Goal: Task Accomplishment & Management: Manage account settings

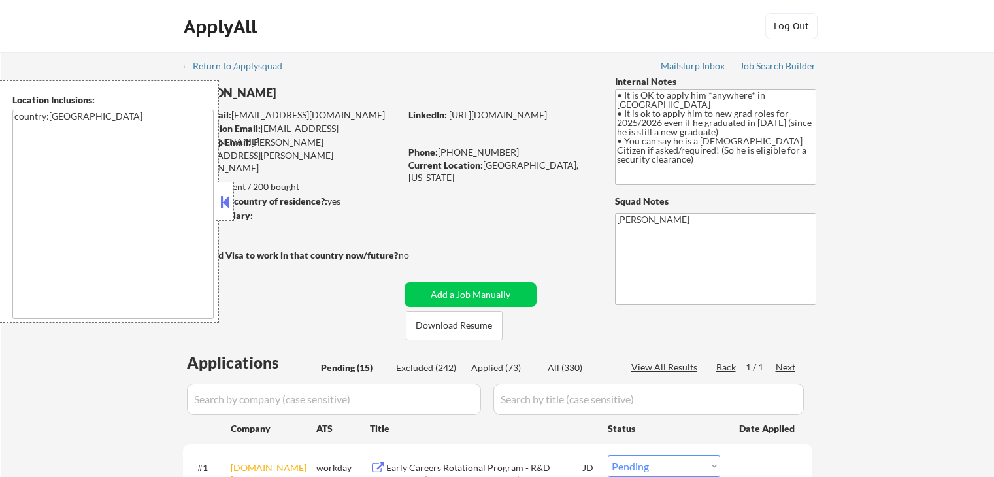
select select ""pending""
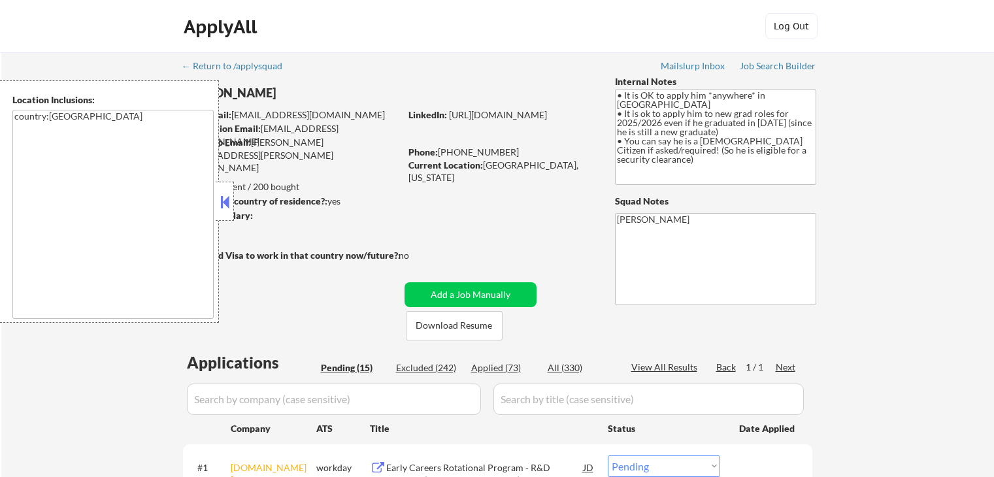
select select ""pending""
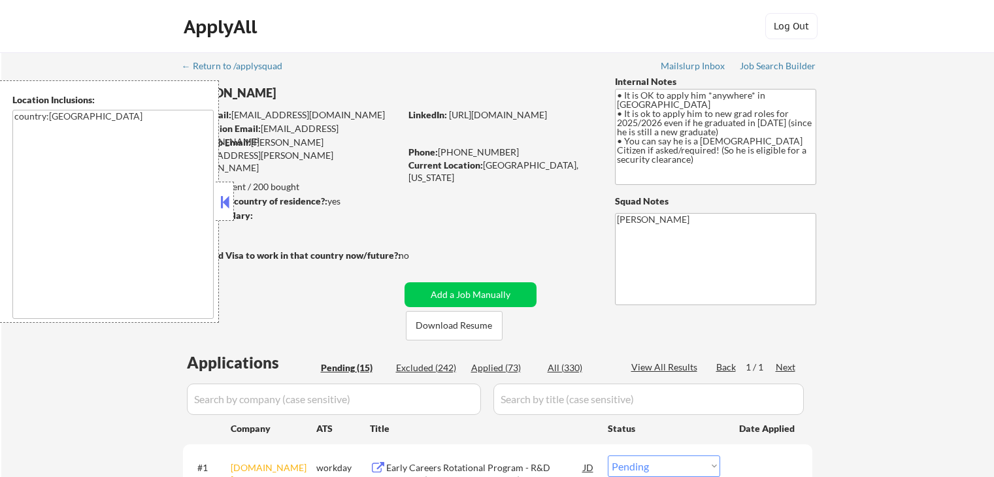
select select ""pending""
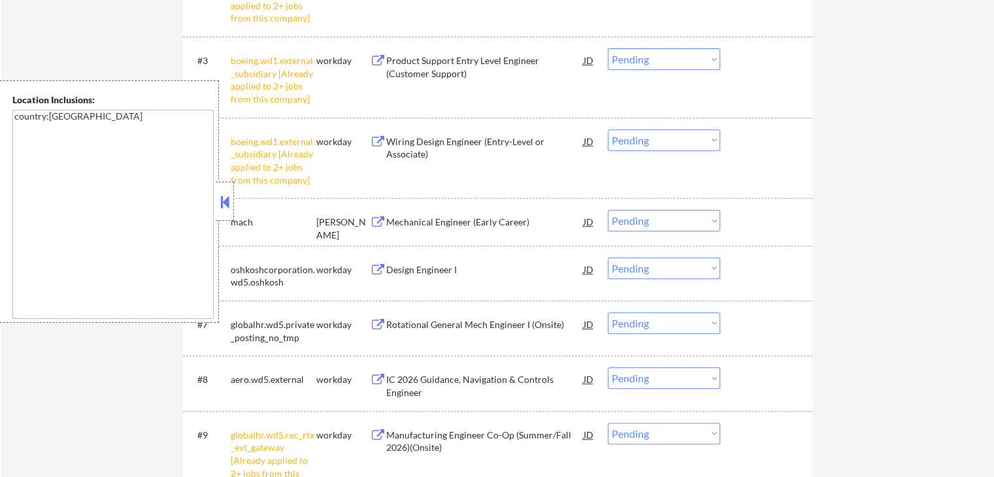
scroll to position [588, 0]
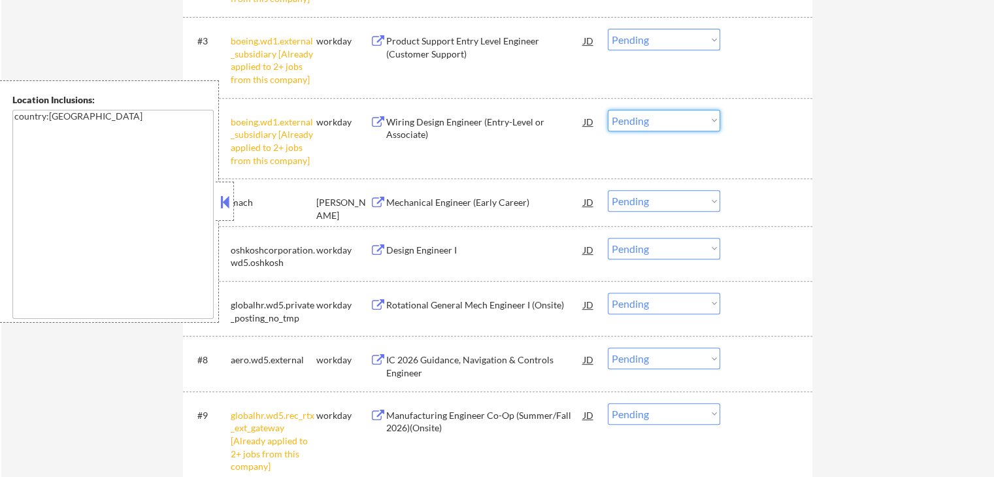
click at [675, 121] on select "Choose an option... Pending Applied Excluded (Questions) Excluded (Expired) Exc…" at bounding box center [664, 121] width 112 height 22
click at [608, 110] on select "Choose an option... Pending Applied Excluded (Questions) Excluded (Expired) Exc…" at bounding box center [664, 121] width 112 height 22
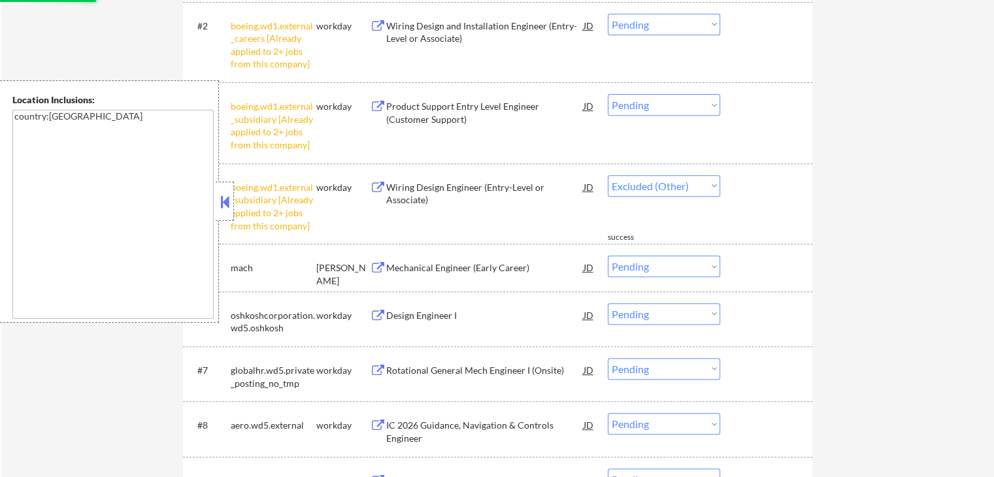
select select ""pending""
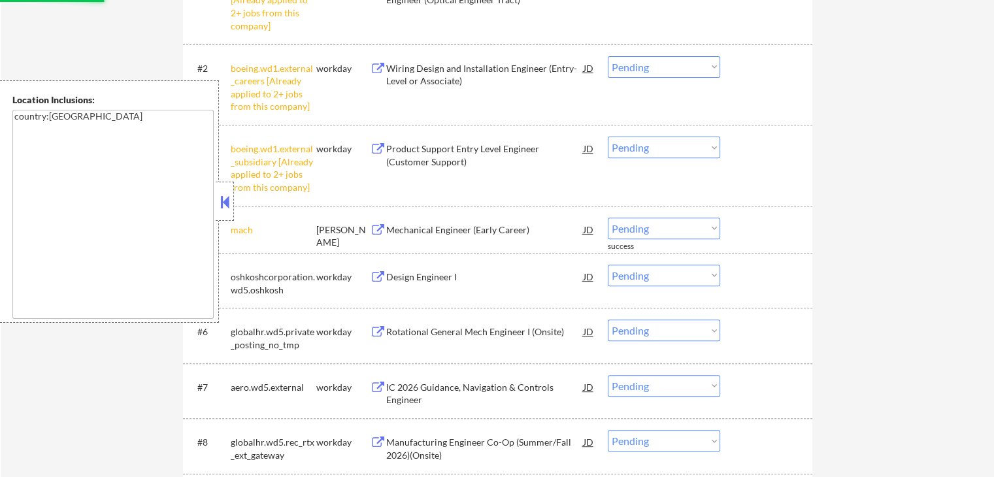
scroll to position [458, 0]
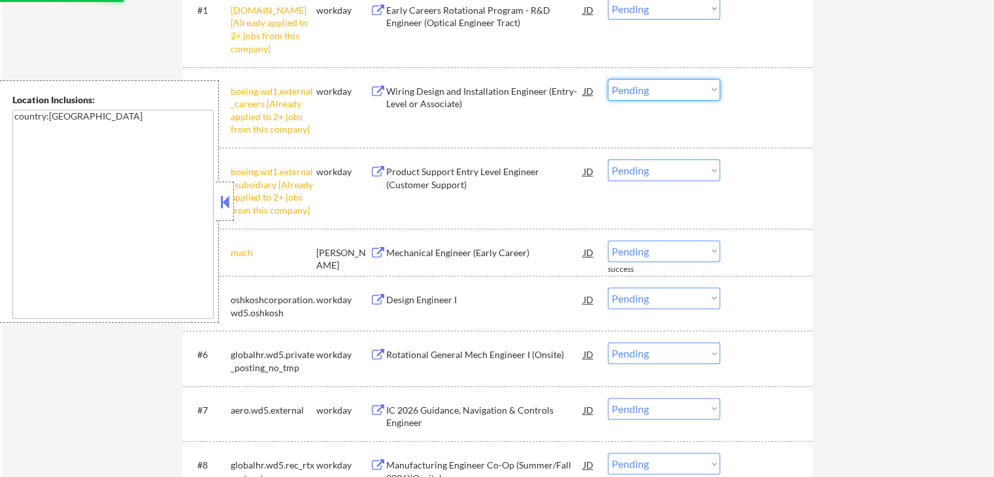
click at [643, 85] on select "Choose an option... Pending Applied Excluded (Questions) Excluded (Expired) Exc…" at bounding box center [664, 90] width 112 height 22
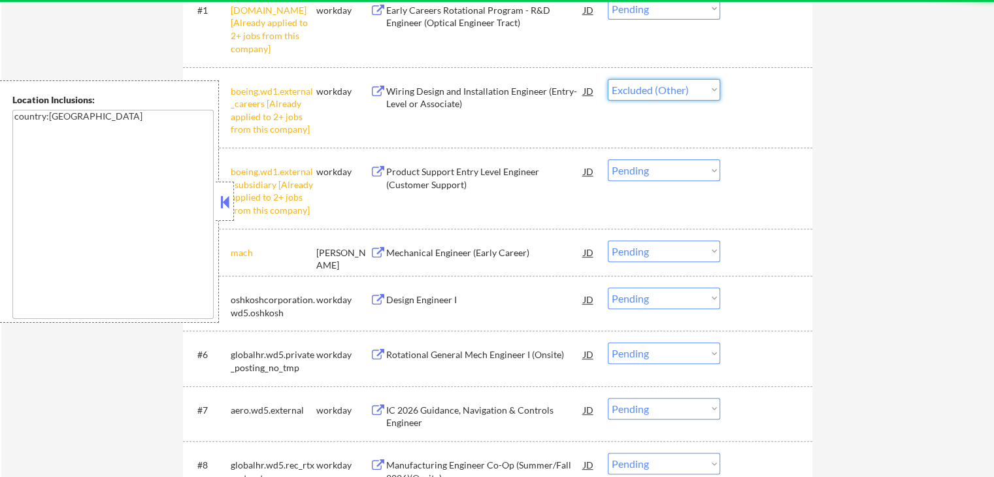
click at [608, 79] on select "Choose an option... Pending Applied Excluded (Questions) Excluded (Expired) Exc…" at bounding box center [664, 90] width 112 height 22
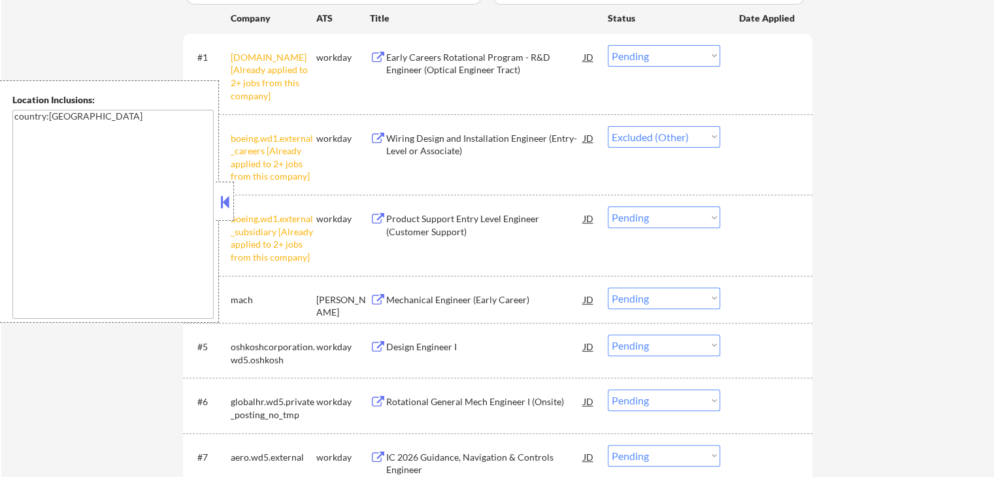
scroll to position [327, 0]
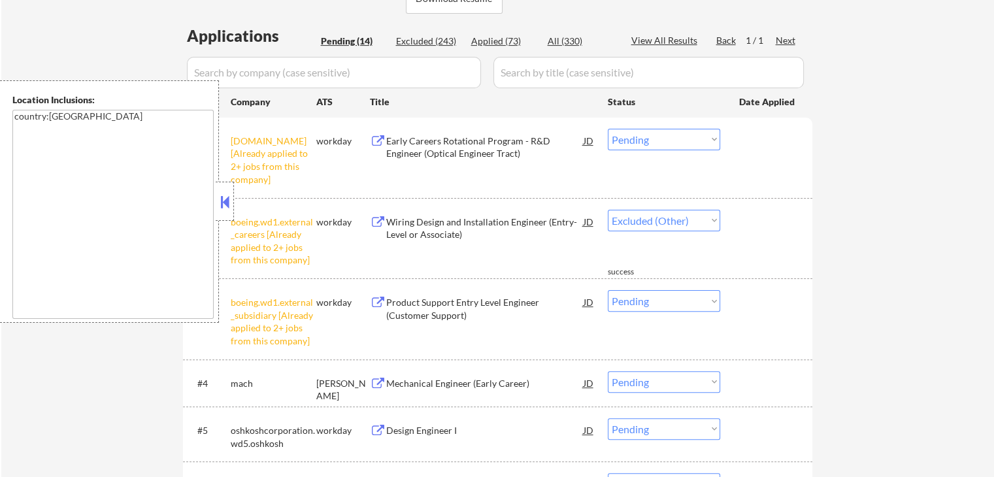
click at [647, 144] on select "Choose an option... Pending Applied Excluded (Questions) Excluded (Expired) Exc…" at bounding box center [664, 140] width 112 height 22
select select ""pending""
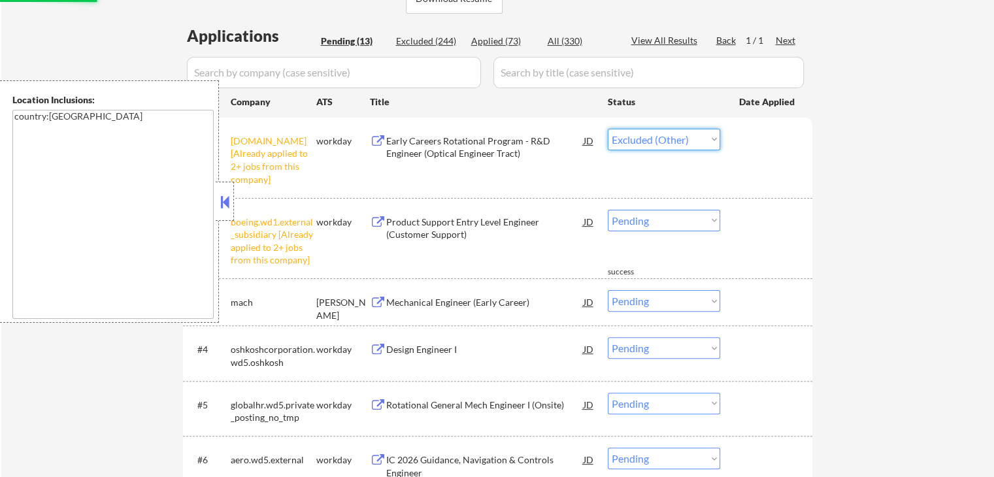
click at [608, 129] on select "Choose an option... Pending Applied Excluded (Questions) Excluded (Expired) Exc…" at bounding box center [664, 140] width 112 height 22
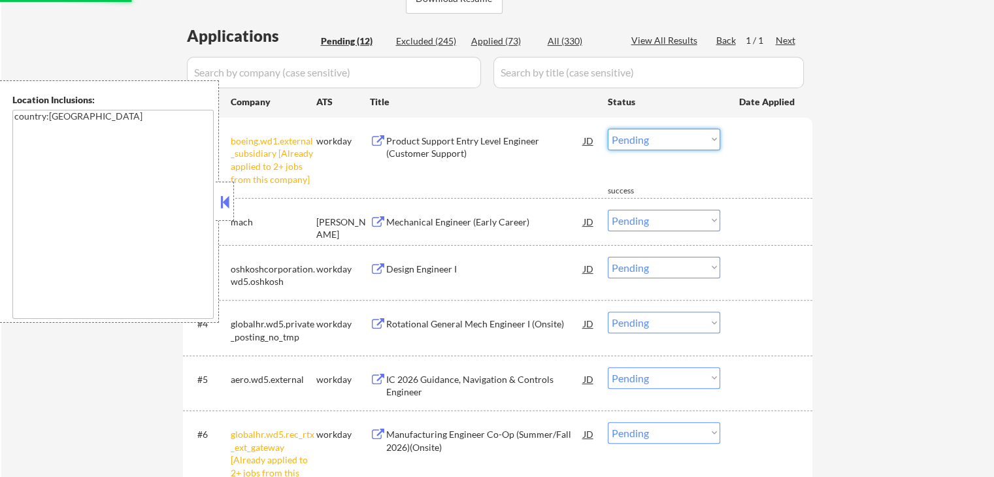
click at [650, 140] on select "Choose an option... Pending Applied Excluded (Questions) Excluded (Expired) Exc…" at bounding box center [664, 140] width 112 height 22
click at [608, 129] on select "Choose an option... Pending Applied Excluded (Questions) Excluded (Expired) Exc…" at bounding box center [664, 140] width 112 height 22
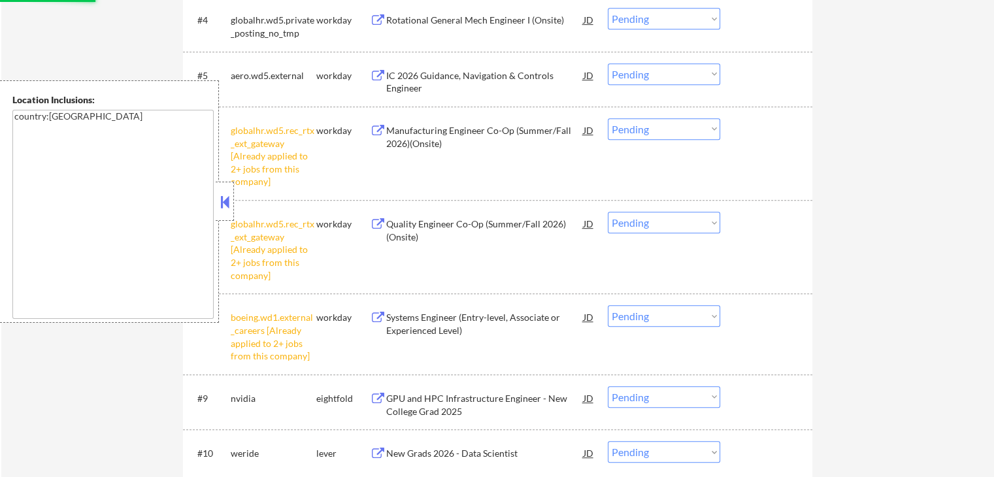
scroll to position [654, 0]
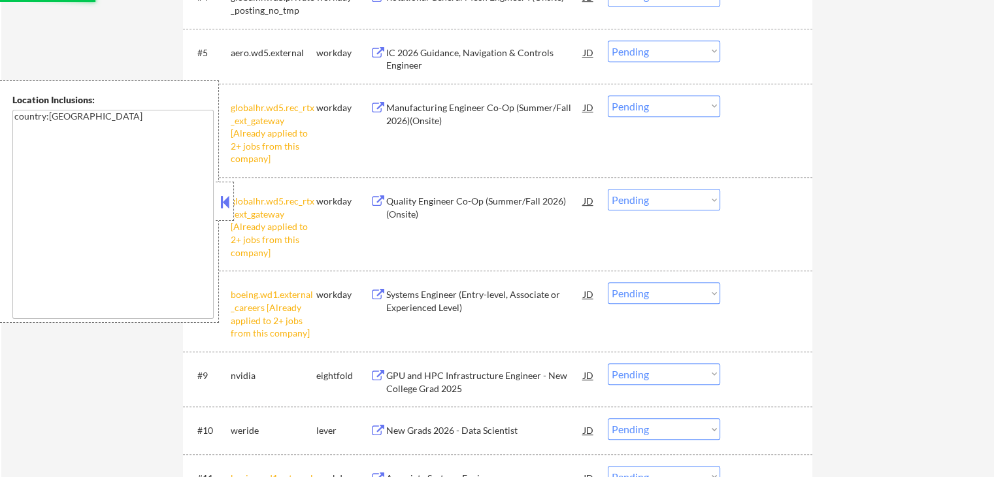
select select ""pending""
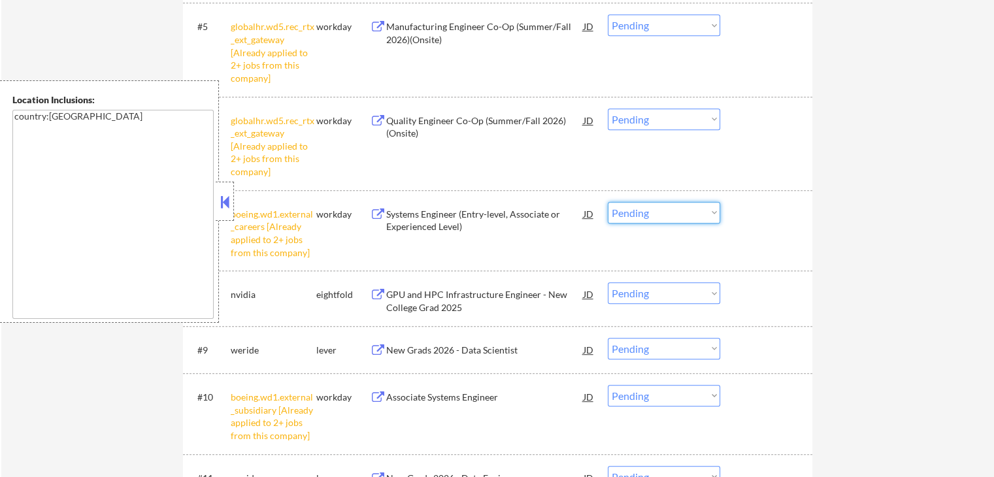
click at [662, 212] on select "Choose an option... Pending Applied Excluded (Questions) Excluded (Expired) Exc…" at bounding box center [664, 213] width 112 height 22
select select ""excluded__other_""
click at [608, 202] on select "Choose an option... Pending Applied Excluded (Questions) Excluded (Expired) Exc…" at bounding box center [664, 213] width 112 height 22
click at [647, 118] on select "Choose an option... Pending Applied Excluded (Questions) Excluded (Expired) Exc…" at bounding box center [664, 120] width 112 height 22
select select ""excluded__other_""
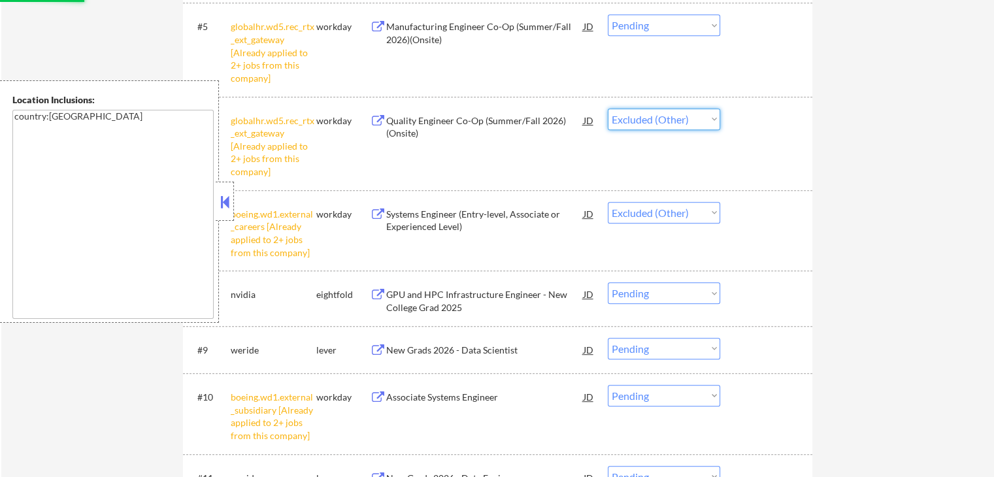
click at [608, 109] on select "Choose an option... Pending Applied Excluded (Questions) Excluded (Expired) Exc…" at bounding box center [664, 120] width 112 height 22
click at [618, 27] on select "Choose an option... Pending Applied Excluded (Questions) Excluded (Expired) Exc…" at bounding box center [664, 25] width 112 height 22
select select ""excluded__other_""
click at [608, 14] on select "Choose an option... Pending Applied Excluded (Questions) Excluded (Expired) Exc…" at bounding box center [664, 25] width 112 height 22
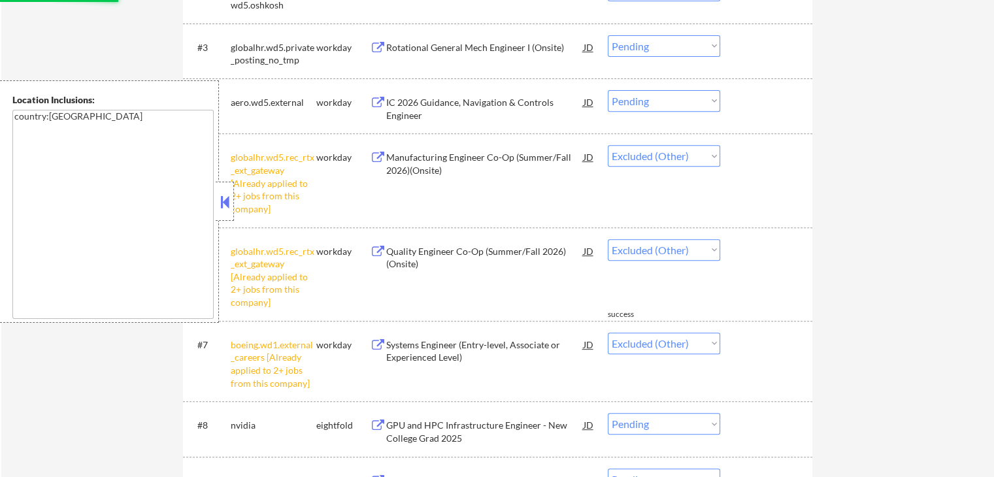
select select ""pending""
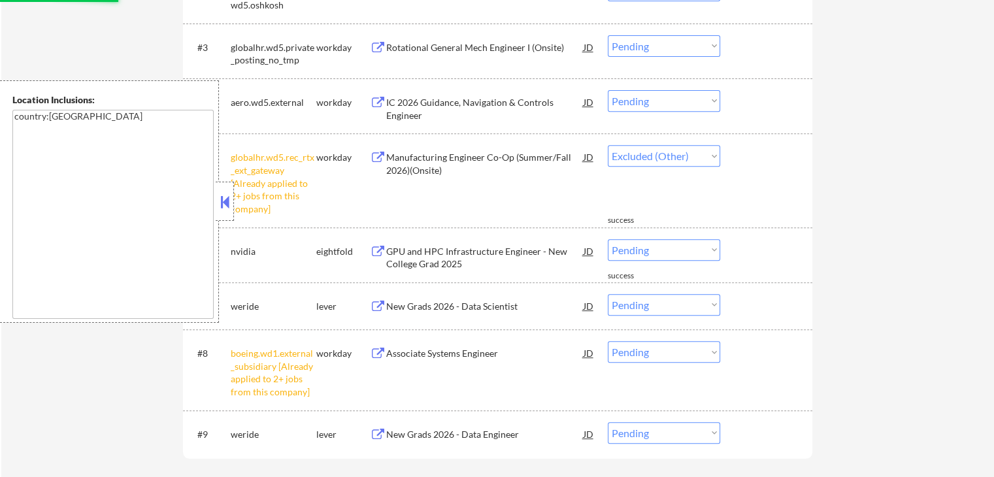
select select ""pending""
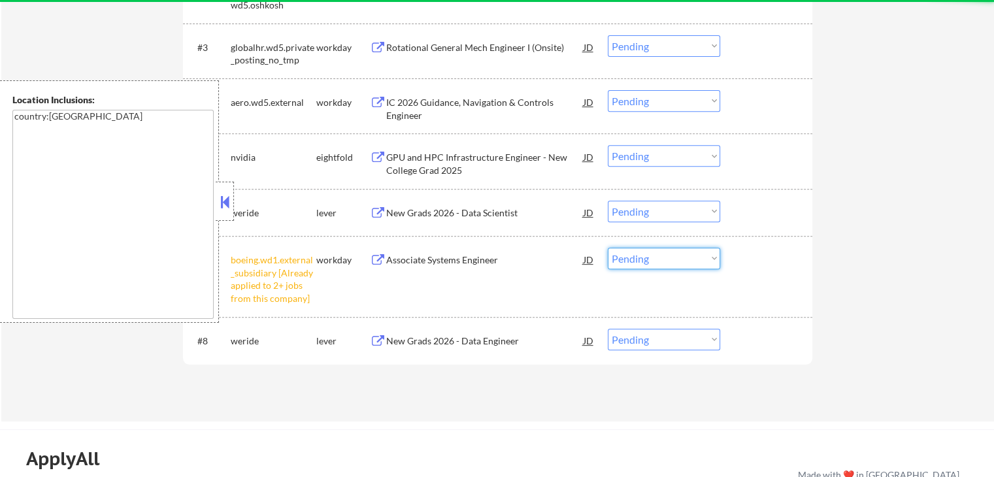
drag, startPoint x: 676, startPoint y: 257, endPoint x: 681, endPoint y: 267, distance: 11.7
click at [677, 258] on select "Choose an option... Pending Applied Excluded (Questions) Excluded (Expired) Exc…" at bounding box center [664, 259] width 112 height 22
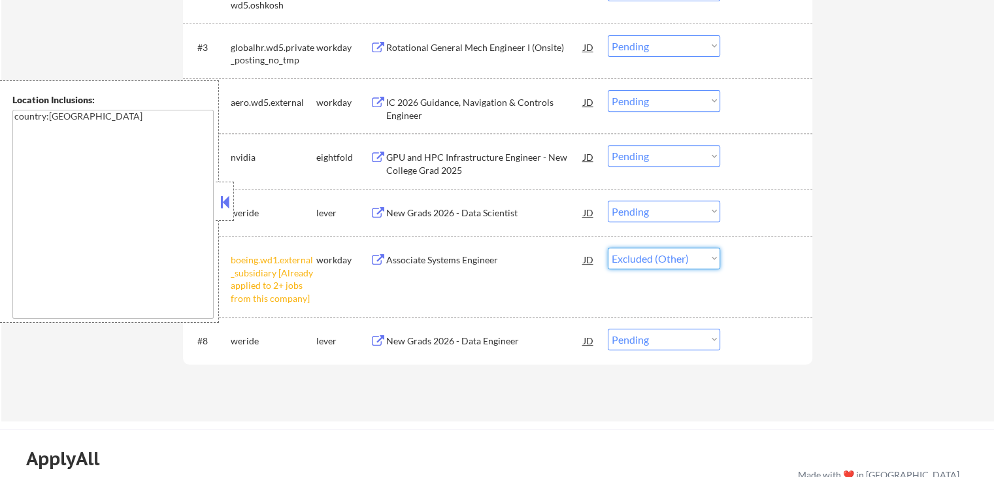
click at [608, 248] on select "Choose an option... Pending Applied Excluded (Questions) Excluded (Expired) Exc…" at bounding box center [664, 259] width 112 height 22
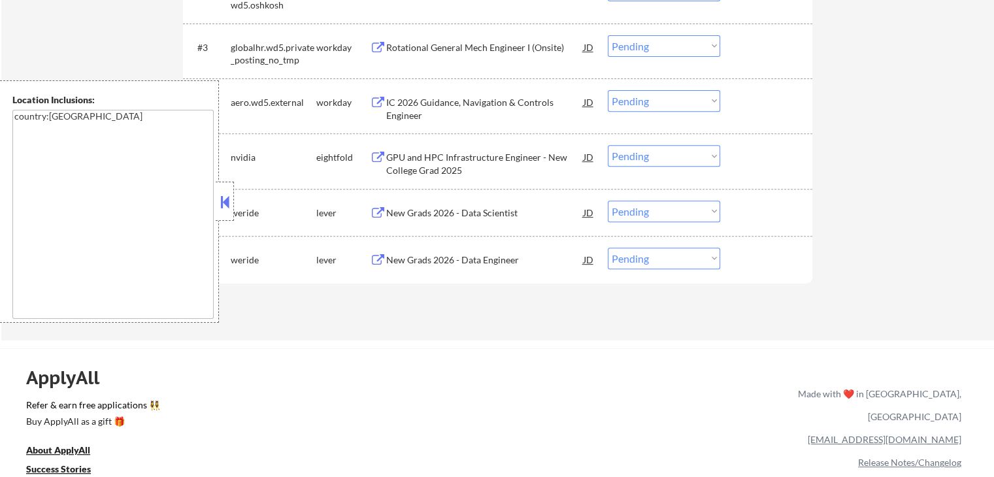
click at [441, 268] on div "New Grads 2026 - Data Engineer" at bounding box center [484, 260] width 197 height 24
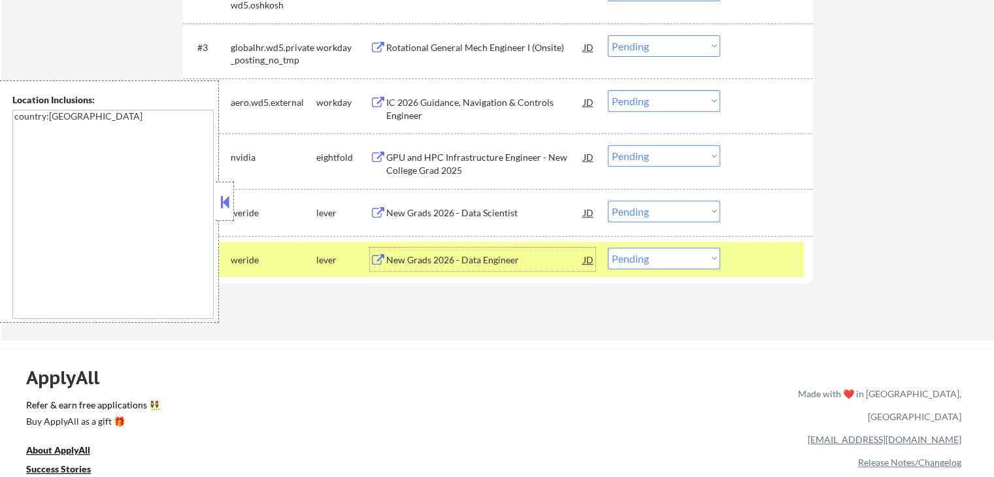
click at [665, 263] on select "Choose an option... Pending Applied Excluded (Questions) Excluded (Expired) Exc…" at bounding box center [664, 259] width 112 height 22
select select ""applied""
click at [608, 248] on select "Choose an option... Pending Applied Excluded (Questions) Excluded (Expired) Exc…" at bounding box center [664, 259] width 112 height 22
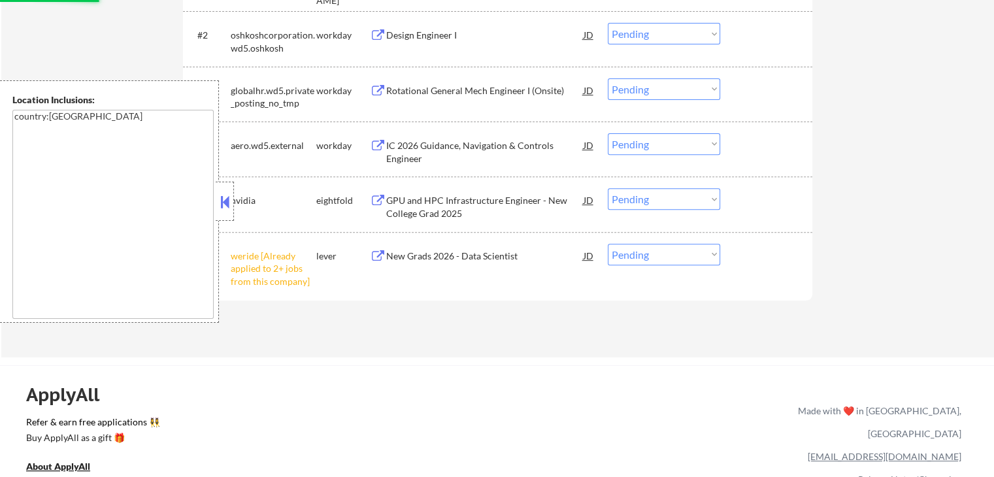
scroll to position [458, 0]
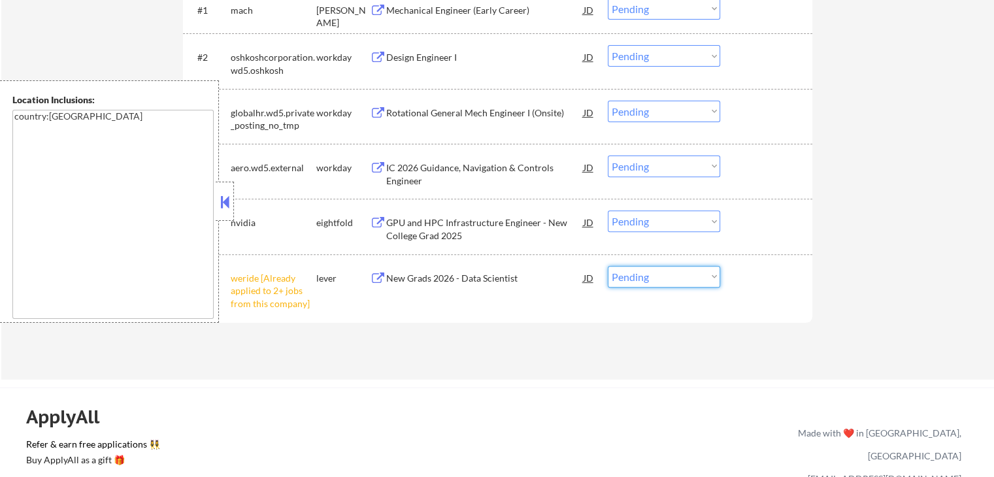
click at [647, 275] on select "Choose an option... Pending Applied Excluded (Questions) Excluded (Expired) Exc…" at bounding box center [664, 277] width 112 height 22
select select ""excluded__other_""
click at [608, 266] on select "Choose an option... Pending Applied Excluded (Questions) Excluded (Expired) Exc…" at bounding box center [664, 277] width 112 height 22
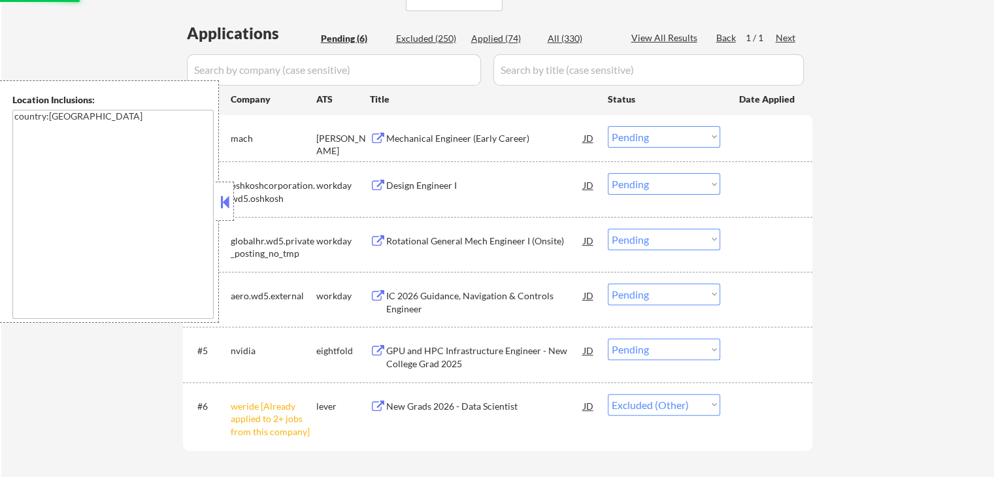
scroll to position [327, 0]
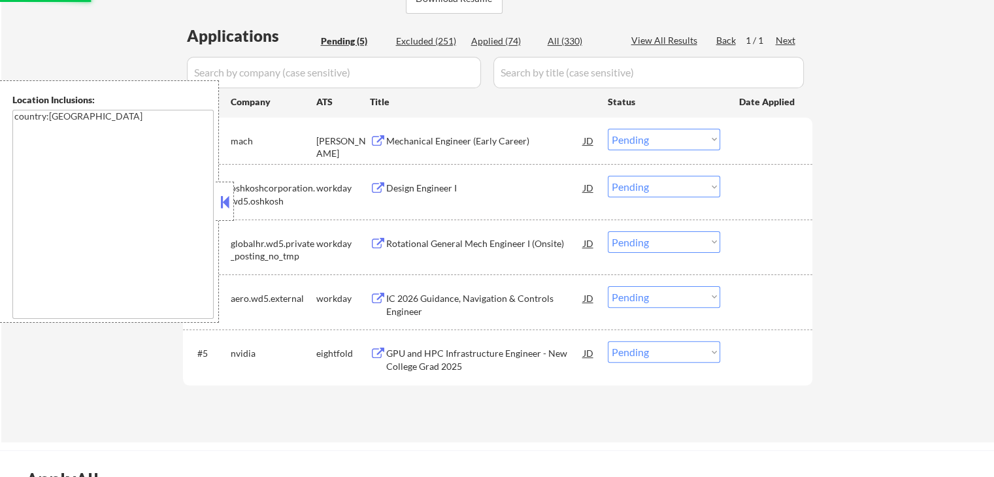
click at [405, 131] on div "Mechanical Engineer (Early Career)" at bounding box center [484, 141] width 197 height 24
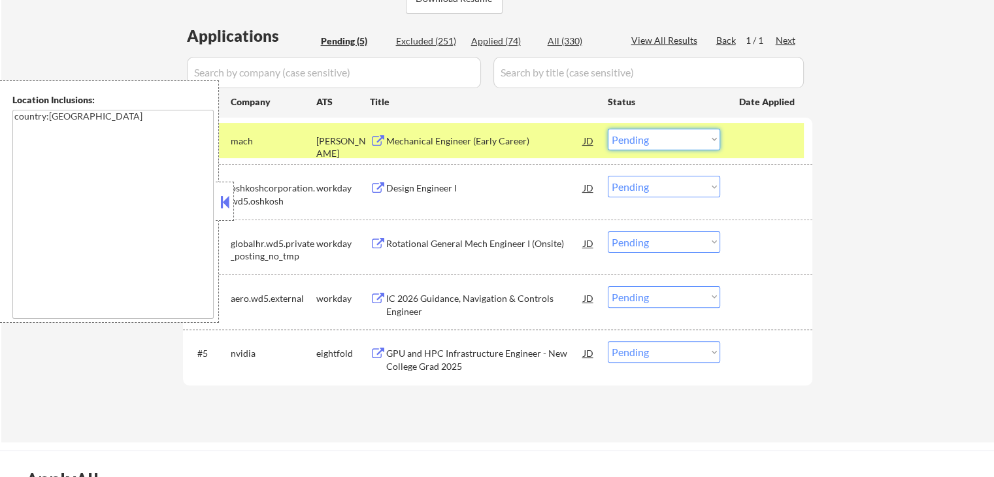
click at [651, 129] on select "Choose an option... Pending Applied Excluded (Questions) Excluded (Expired) Exc…" at bounding box center [664, 140] width 112 height 22
click at [608, 129] on select "Choose an option... Pending Applied Excluded (Questions) Excluded (Expired) Exc…" at bounding box center [664, 140] width 112 height 22
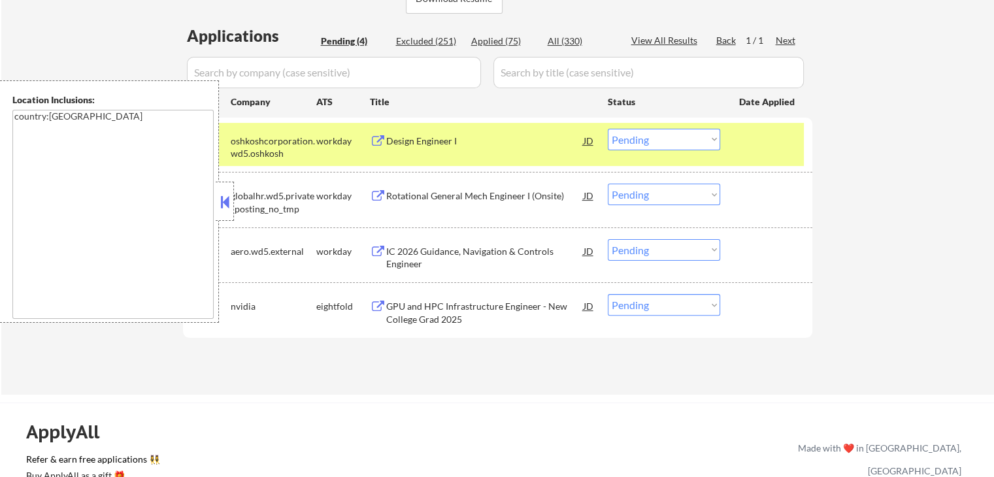
click at [392, 195] on div "Rotational General Mech Engineer I (Onsite)" at bounding box center [484, 196] width 197 height 13
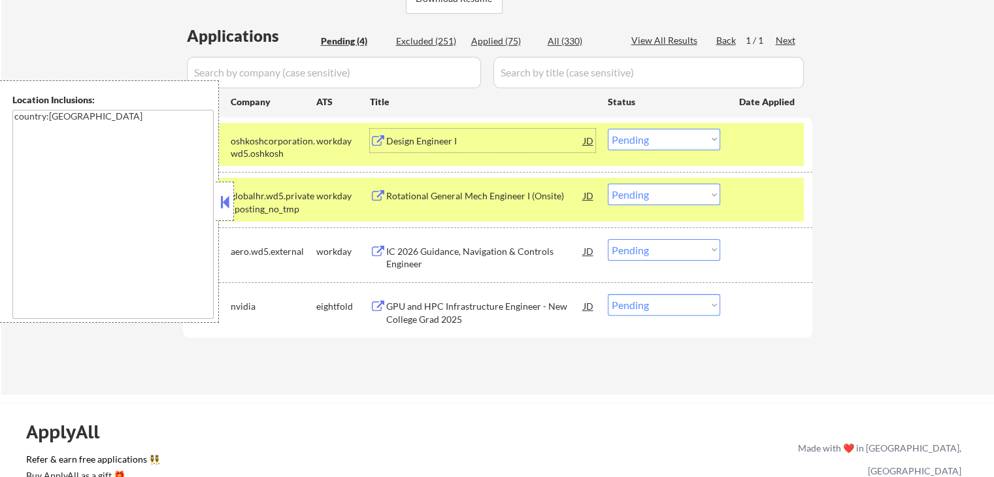
click at [412, 144] on div "Design Engineer I" at bounding box center [484, 141] width 197 height 13
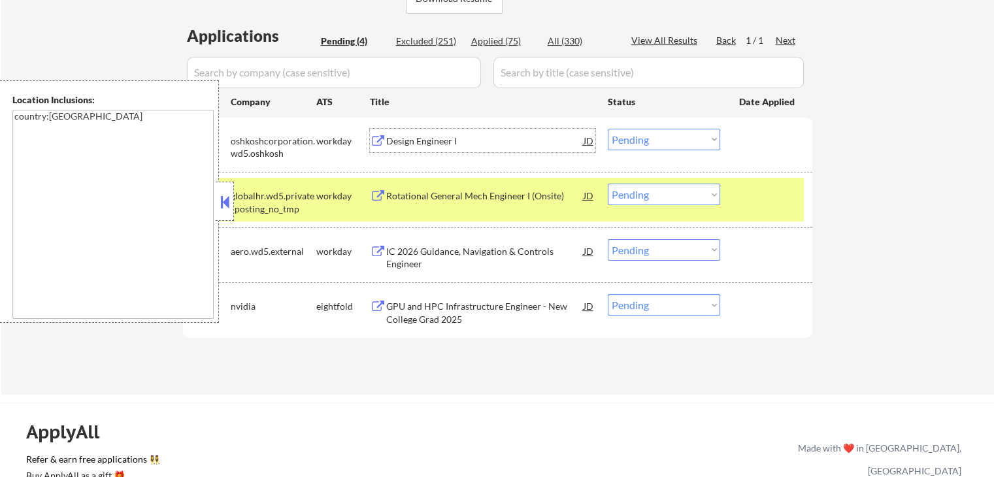
click at [400, 252] on div "IC 2026 Guidance, Navigation & Controls Engineer" at bounding box center [484, 257] width 197 height 25
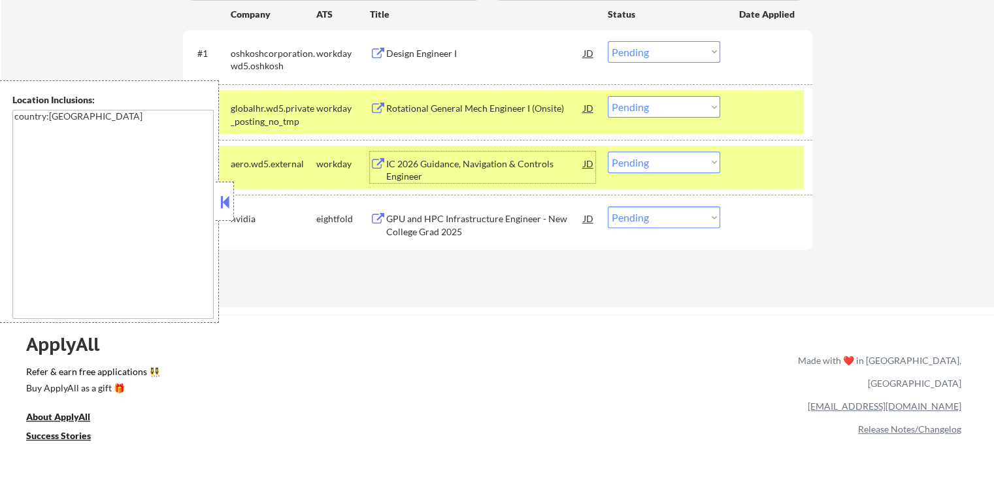
scroll to position [392, 0]
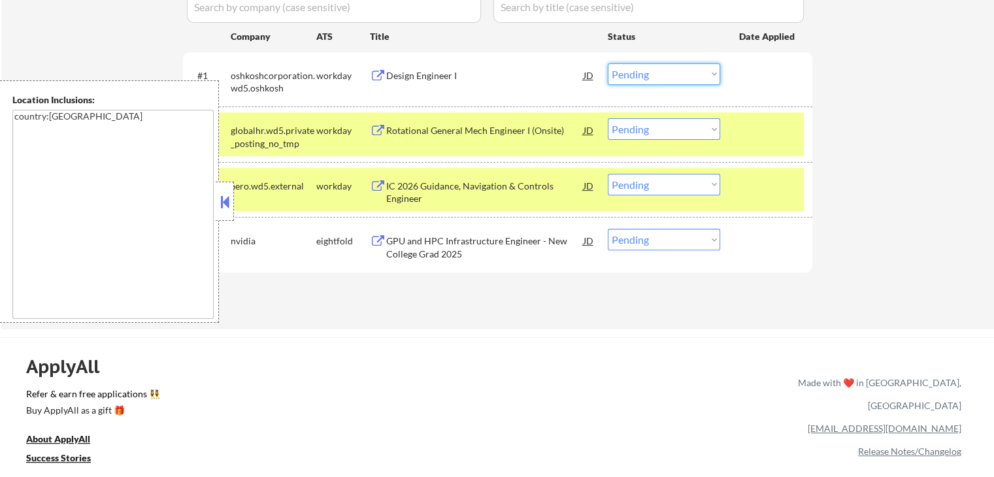
click at [647, 77] on select "Choose an option... Pending Applied Excluded (Questions) Excluded (Expired) Exc…" at bounding box center [664, 74] width 112 height 22
click at [608, 63] on select "Choose an option... Pending Applied Excluded (Questions) Excluded (Expired) Exc…" at bounding box center [664, 74] width 112 height 22
click at [634, 269] on div "#4 nvidia eightfold GPU and HPC Infrastructure Engineer - New College Grad 2025…" at bounding box center [498, 244] width 630 height 55
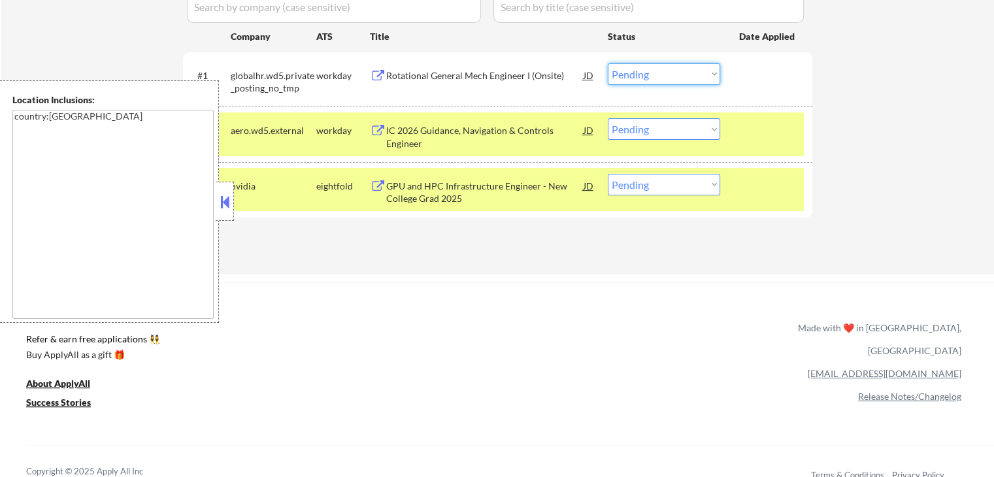
click at [648, 72] on select "Choose an option... Pending Applied Excluded (Questions) Excluded (Expired) Exc…" at bounding box center [664, 74] width 112 height 22
click at [608, 63] on select "Choose an option... Pending Applied Excluded (Questions) Excluded (Expired) Exc…" at bounding box center [664, 74] width 112 height 22
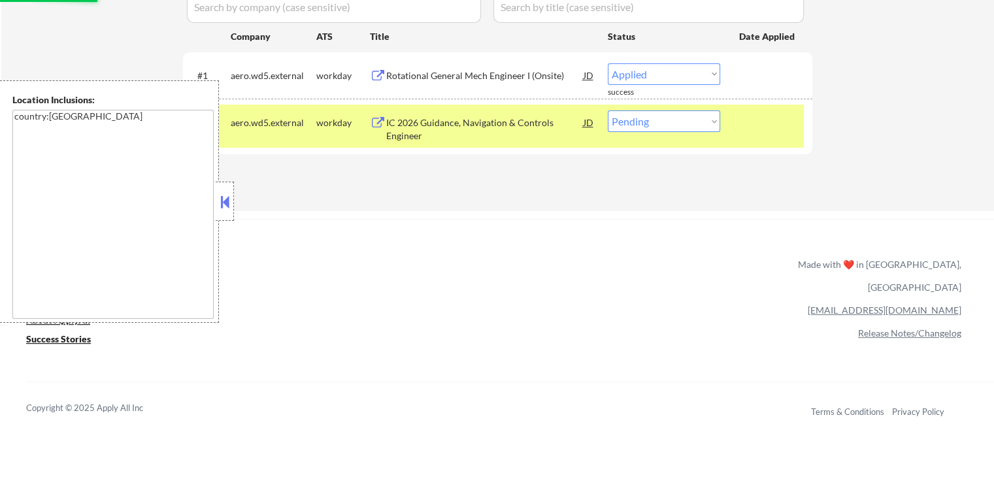
select select ""pending""
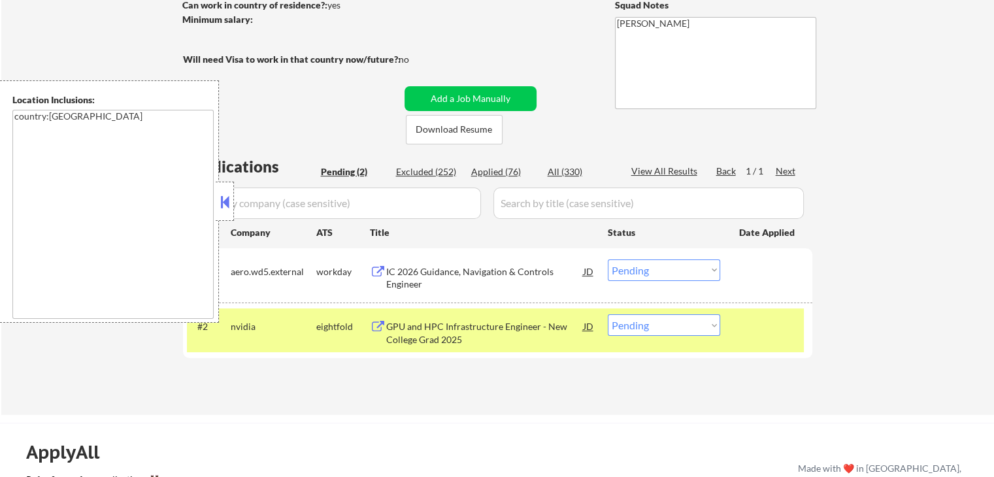
scroll to position [196, 0]
click at [542, 377] on div "Applications Pending (2) Excluded (252) Applied (76) All (330) View All Results…" at bounding box center [498, 273] width 630 height 235
